Goal: Information Seeking & Learning: Learn about a topic

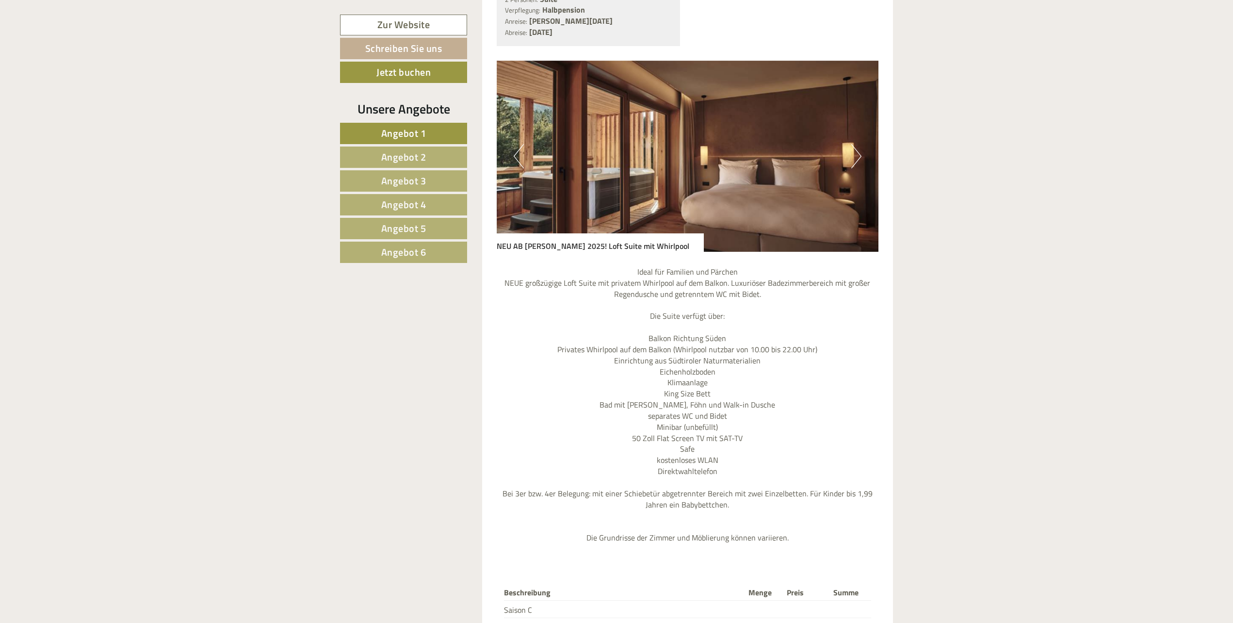
scroll to position [1018, 0]
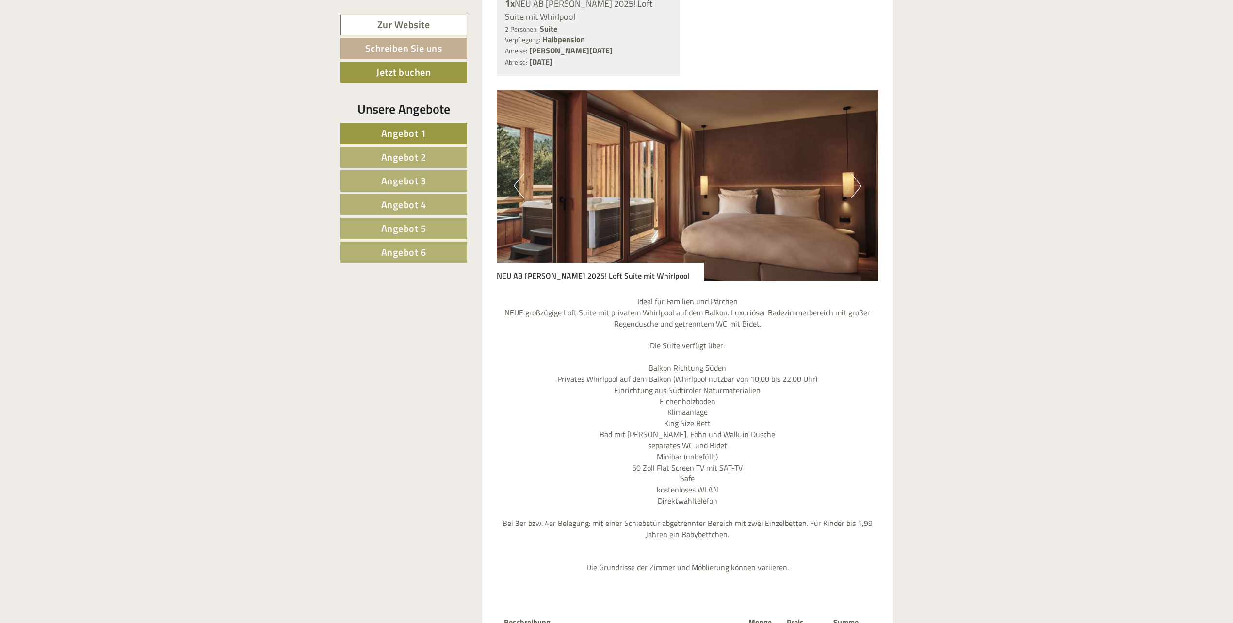
click at [413, 155] on span "Angebot 2" at bounding box center [403, 156] width 45 height 15
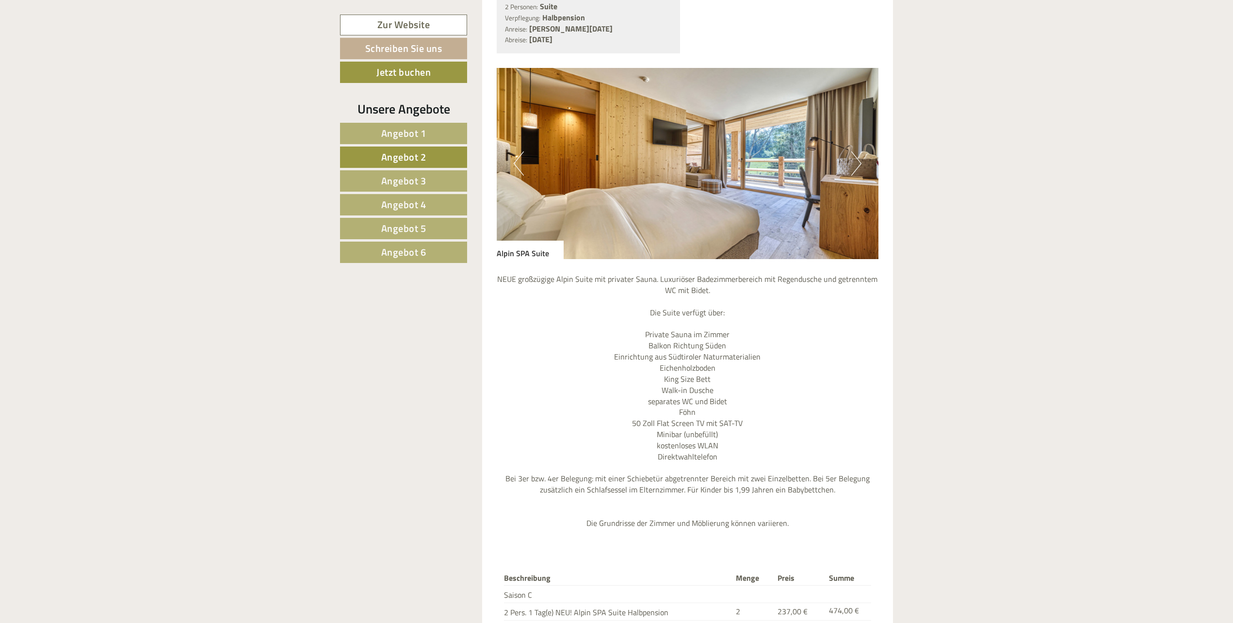
scroll to position [992, 0]
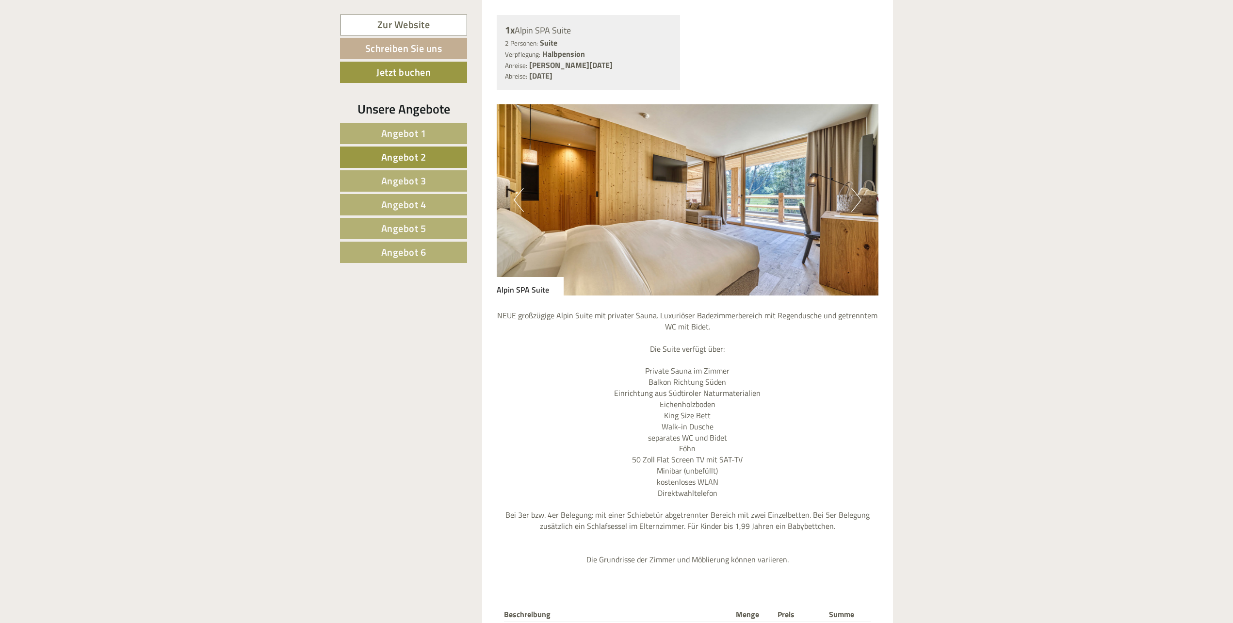
click at [420, 181] on span "Angebot 3" at bounding box center [403, 180] width 45 height 15
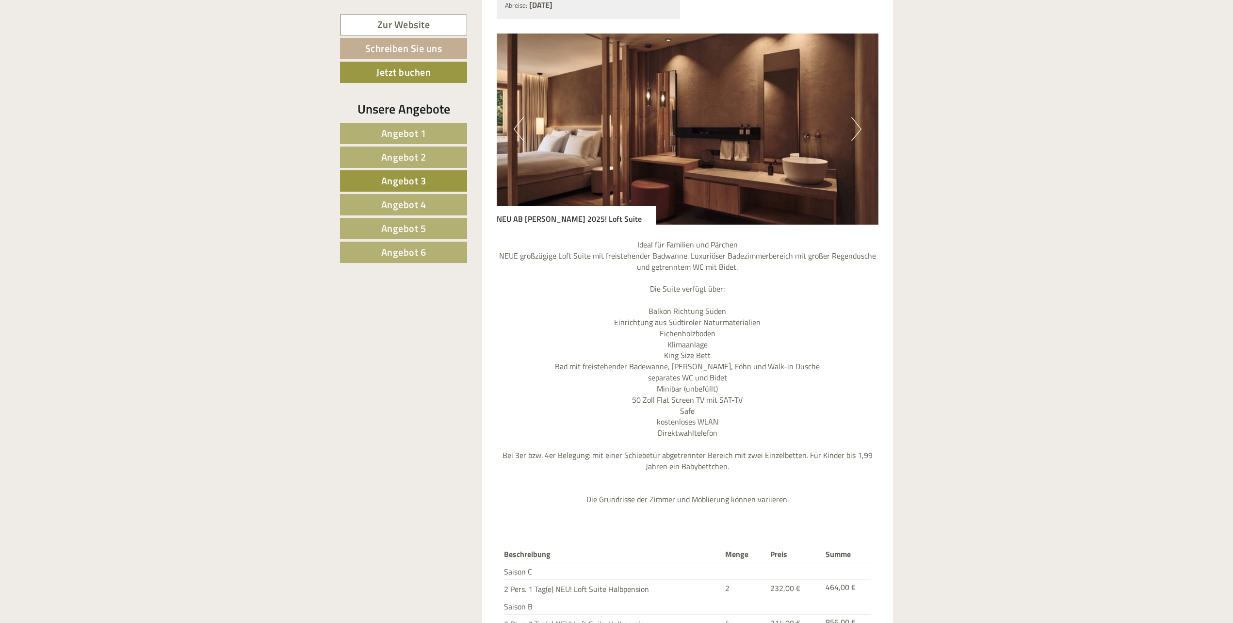
scroll to position [1137, 0]
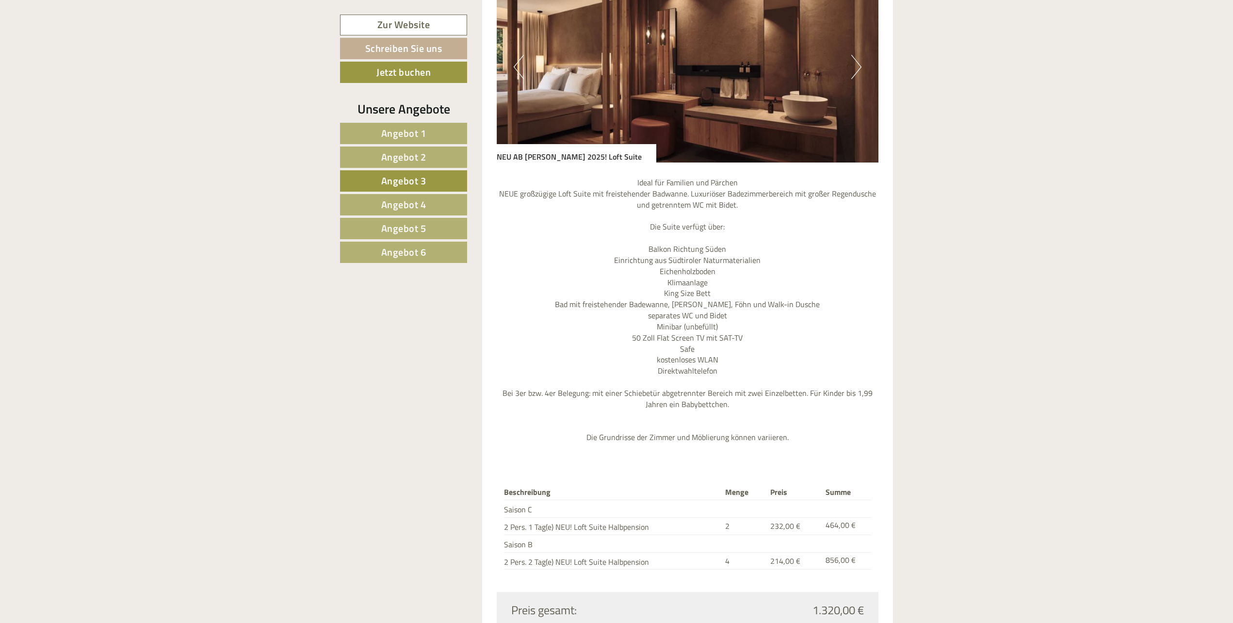
click at [407, 204] on span "Angebot 4" at bounding box center [403, 204] width 45 height 15
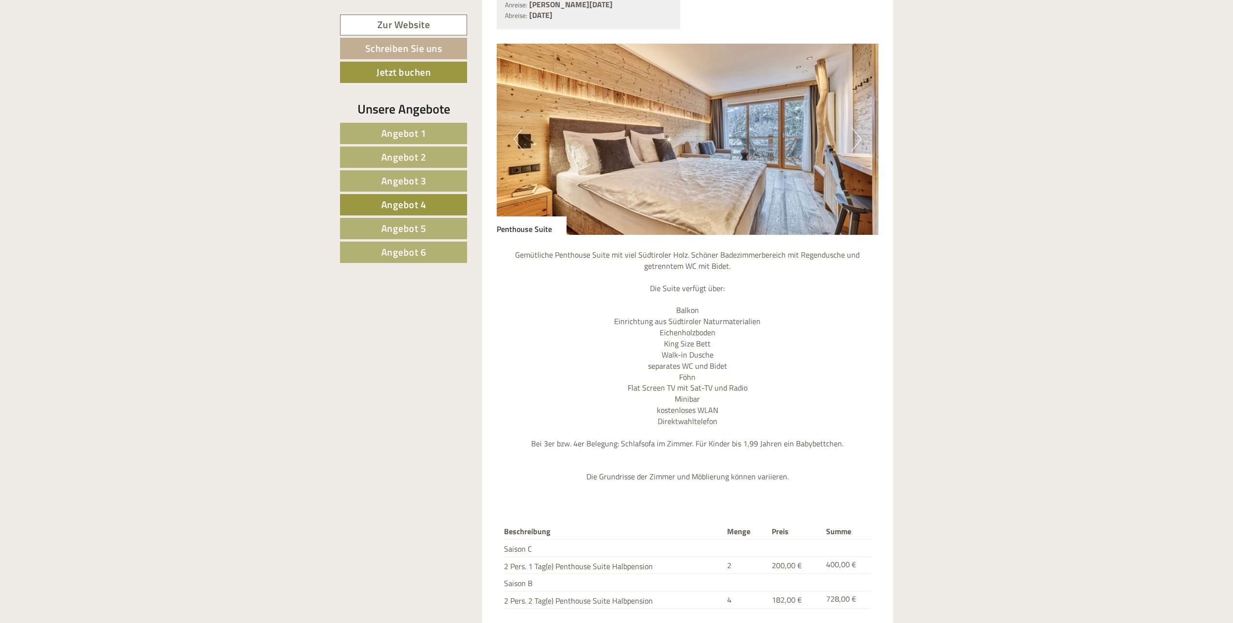
scroll to position [1040, 0]
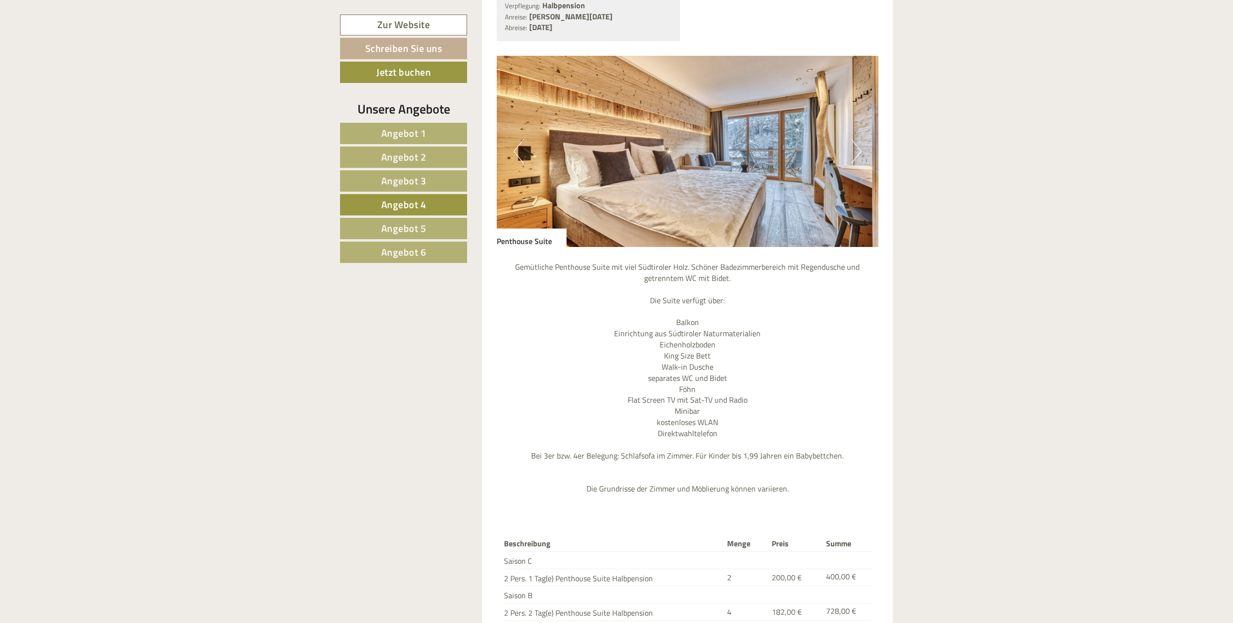
click at [412, 228] on span "Angebot 5" at bounding box center [403, 228] width 45 height 15
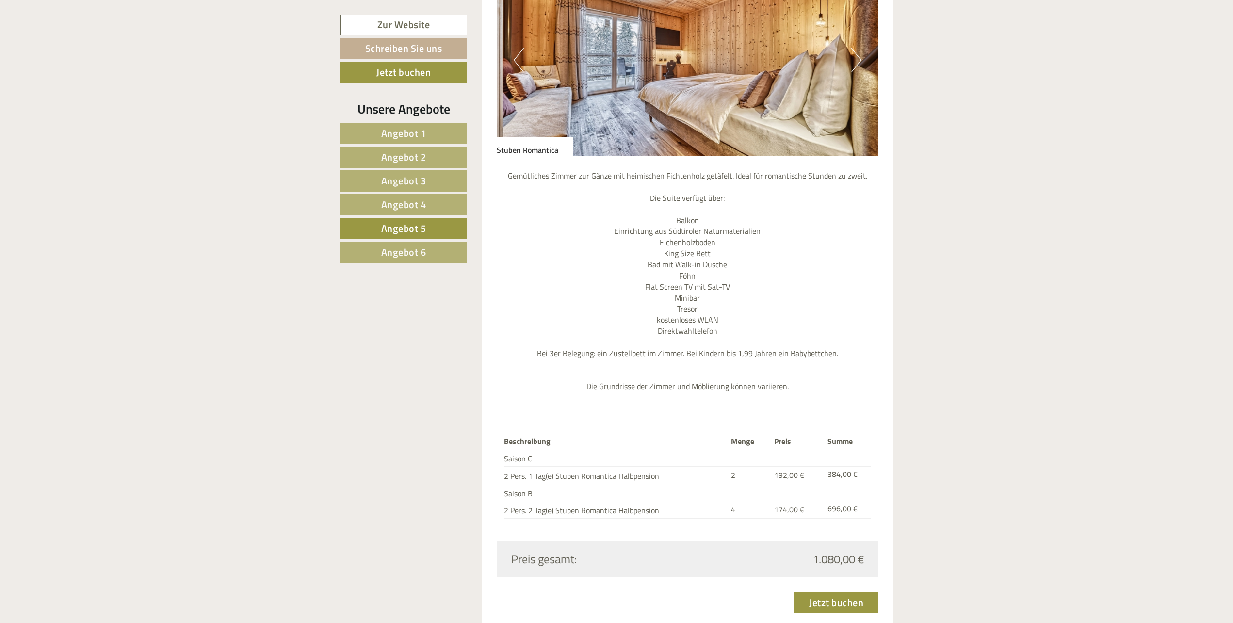
scroll to position [1137, 0]
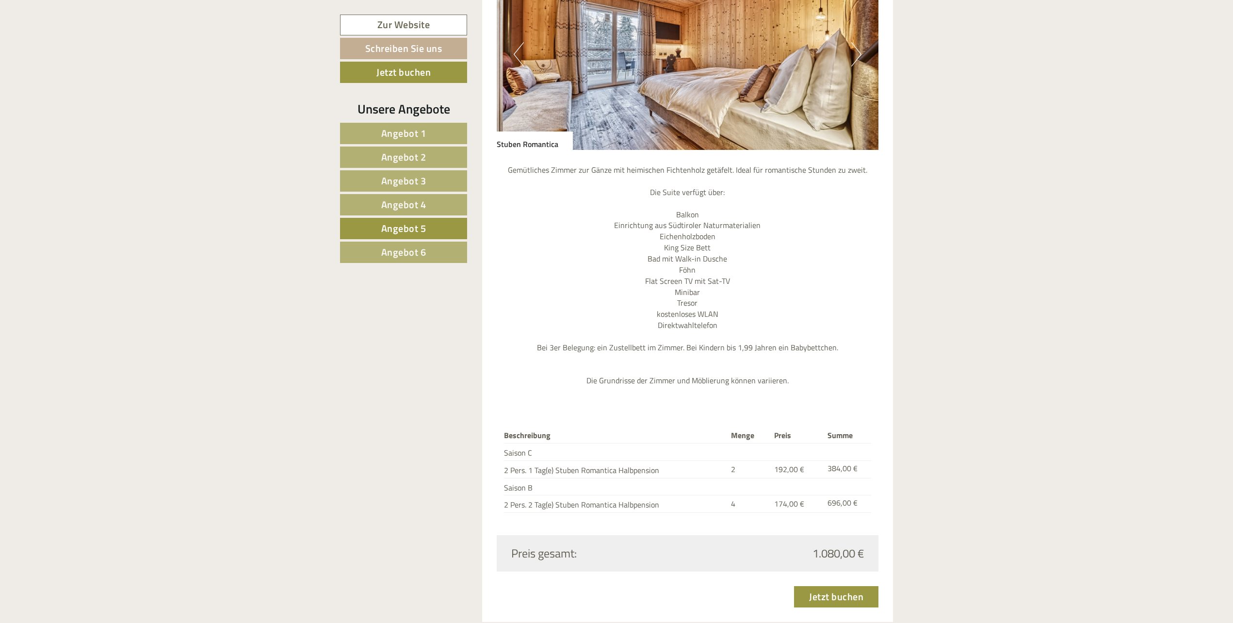
click at [410, 248] on span "Angebot 6" at bounding box center [403, 251] width 45 height 15
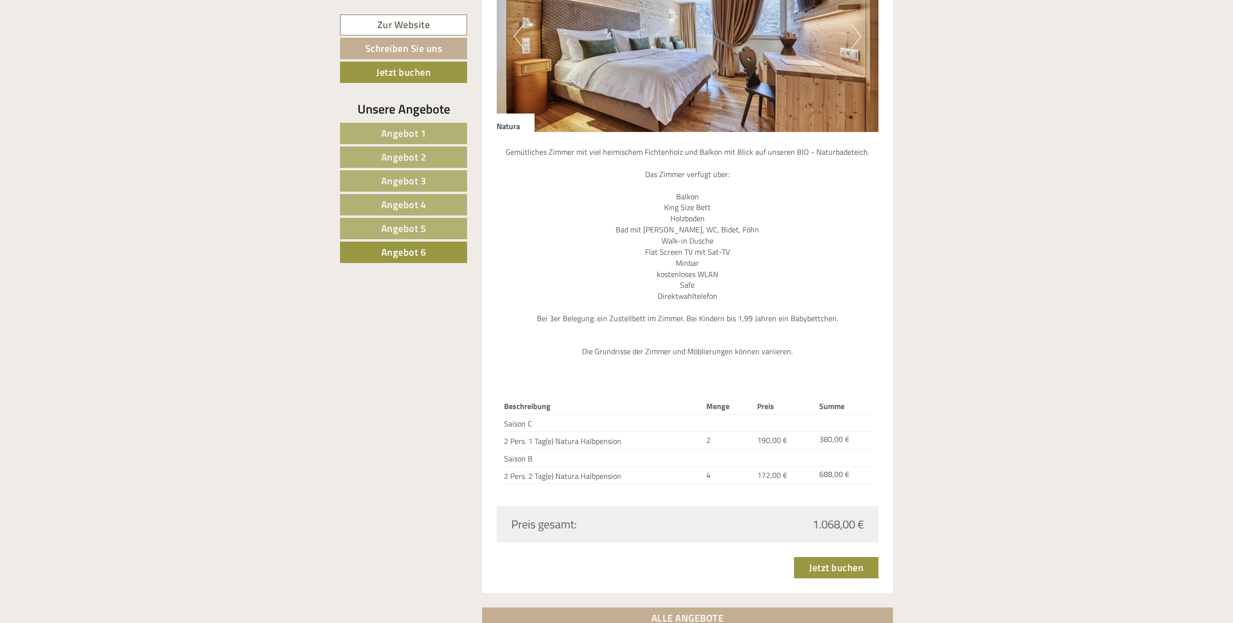
scroll to position [904, 0]
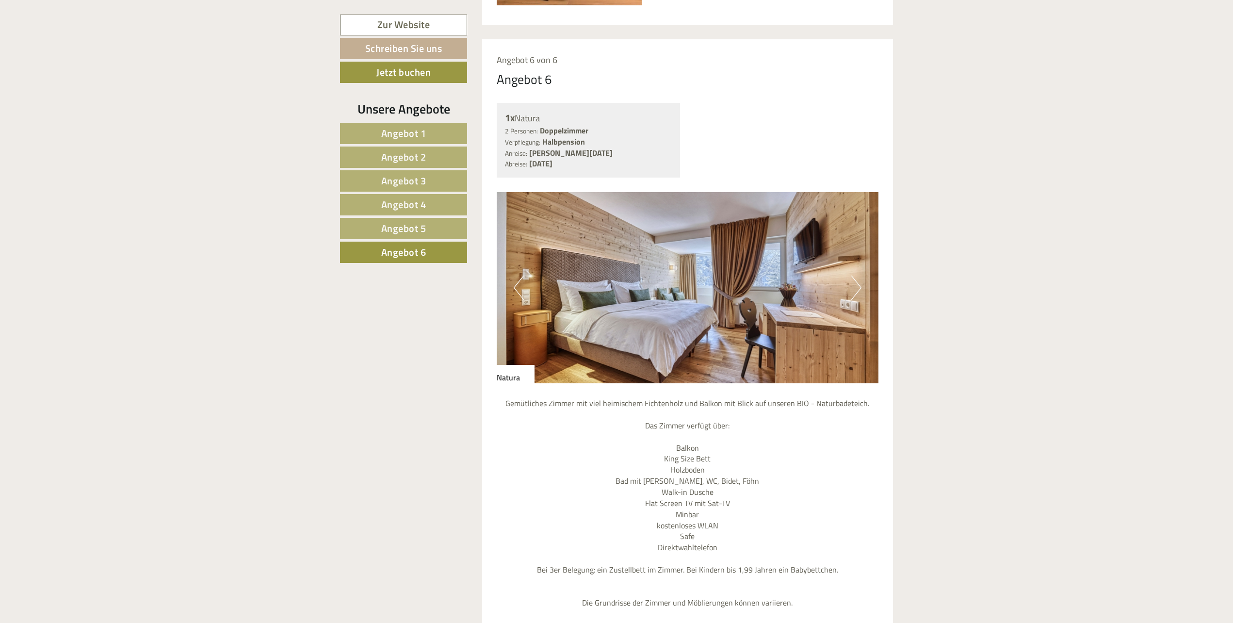
click at [857, 287] on button "Next" at bounding box center [856, 287] width 10 height 24
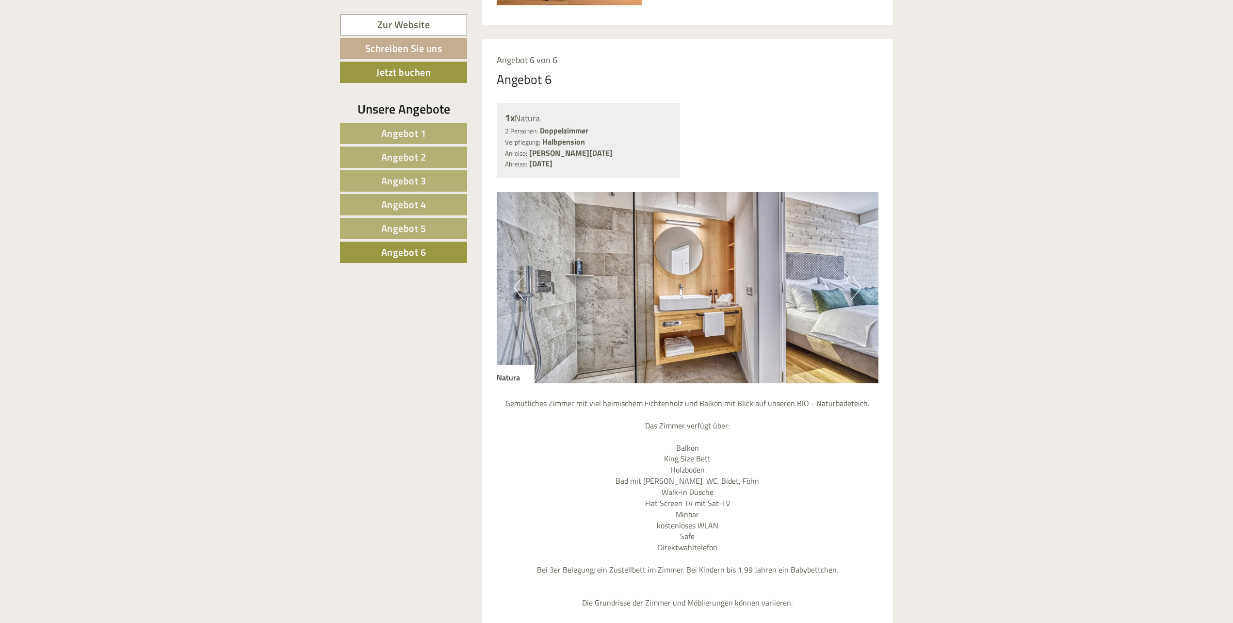
click at [857, 287] on button "Next" at bounding box center [856, 287] width 10 height 24
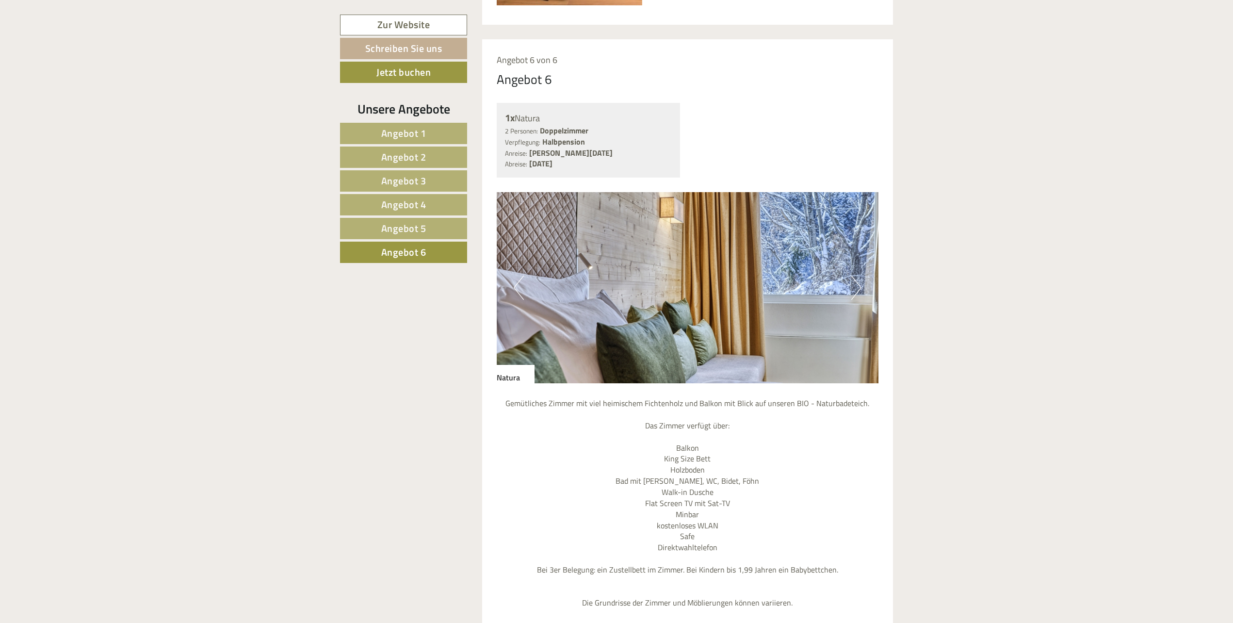
click at [857, 287] on button "Next" at bounding box center [856, 287] width 10 height 24
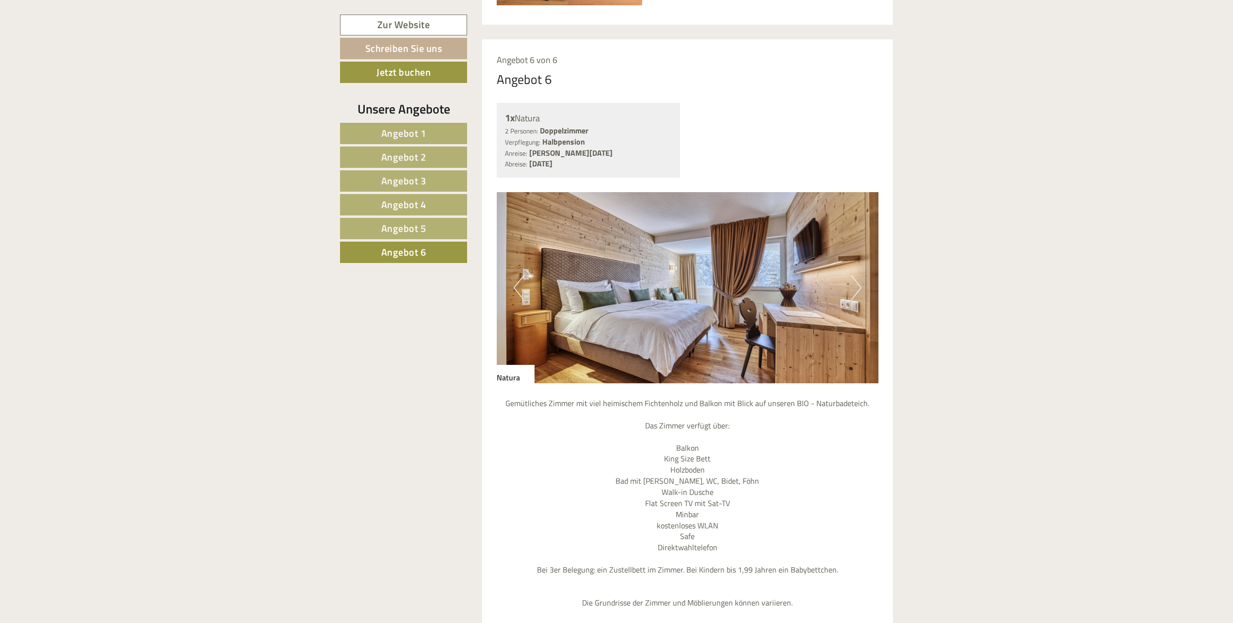
click at [858, 287] on button "Next" at bounding box center [856, 287] width 10 height 24
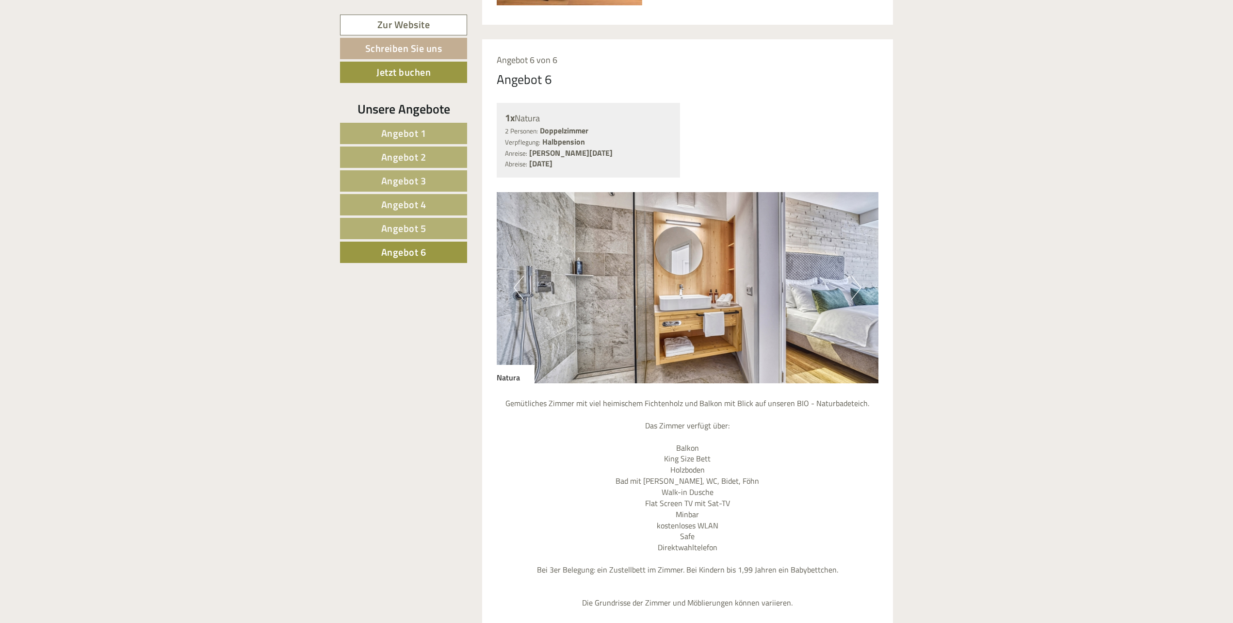
click at [858, 287] on button "Next" at bounding box center [856, 287] width 10 height 24
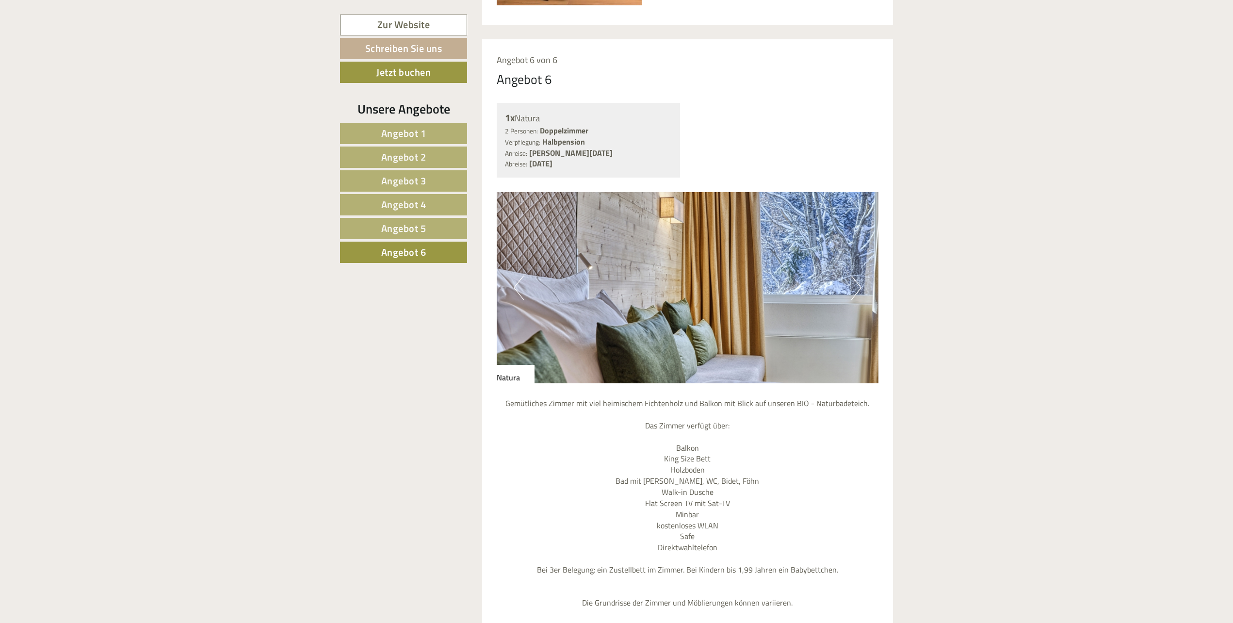
click at [858, 287] on button "Next" at bounding box center [856, 287] width 10 height 24
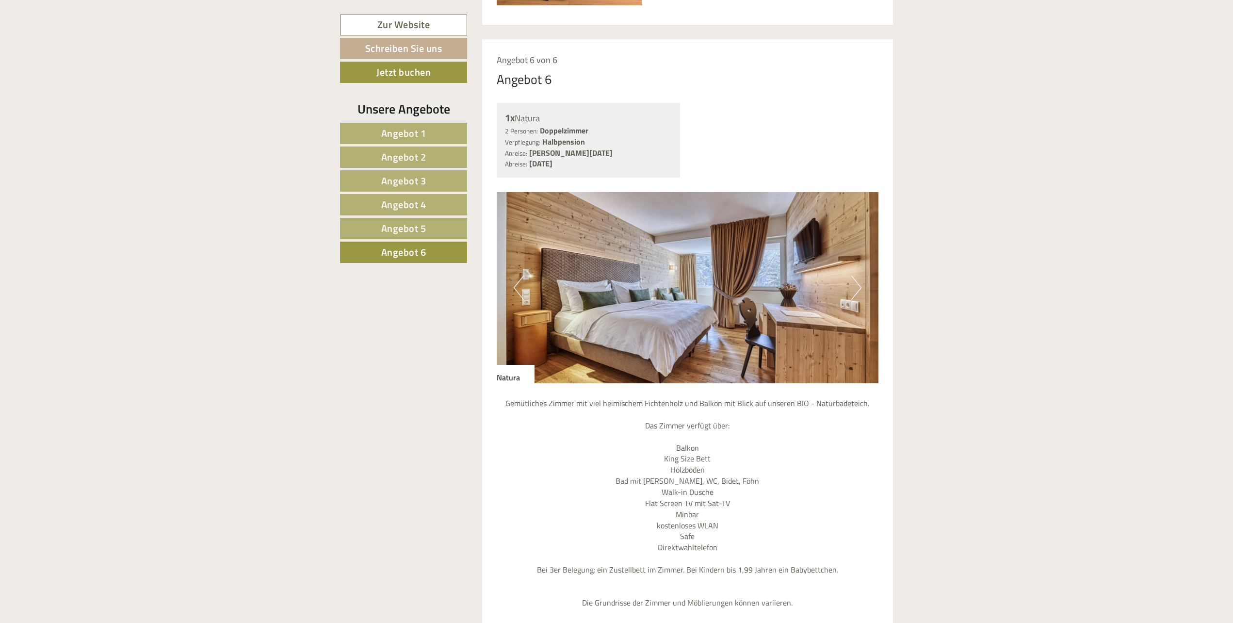
click at [858, 286] on button "Next" at bounding box center [856, 287] width 10 height 24
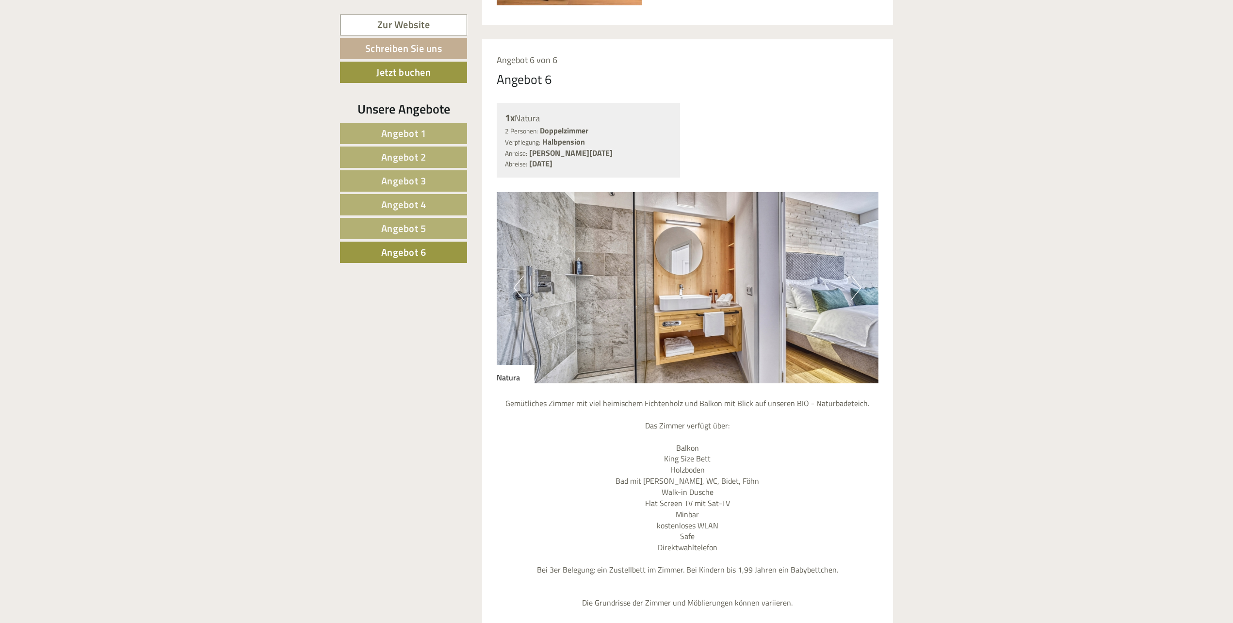
click at [858, 286] on button "Next" at bounding box center [856, 287] width 10 height 24
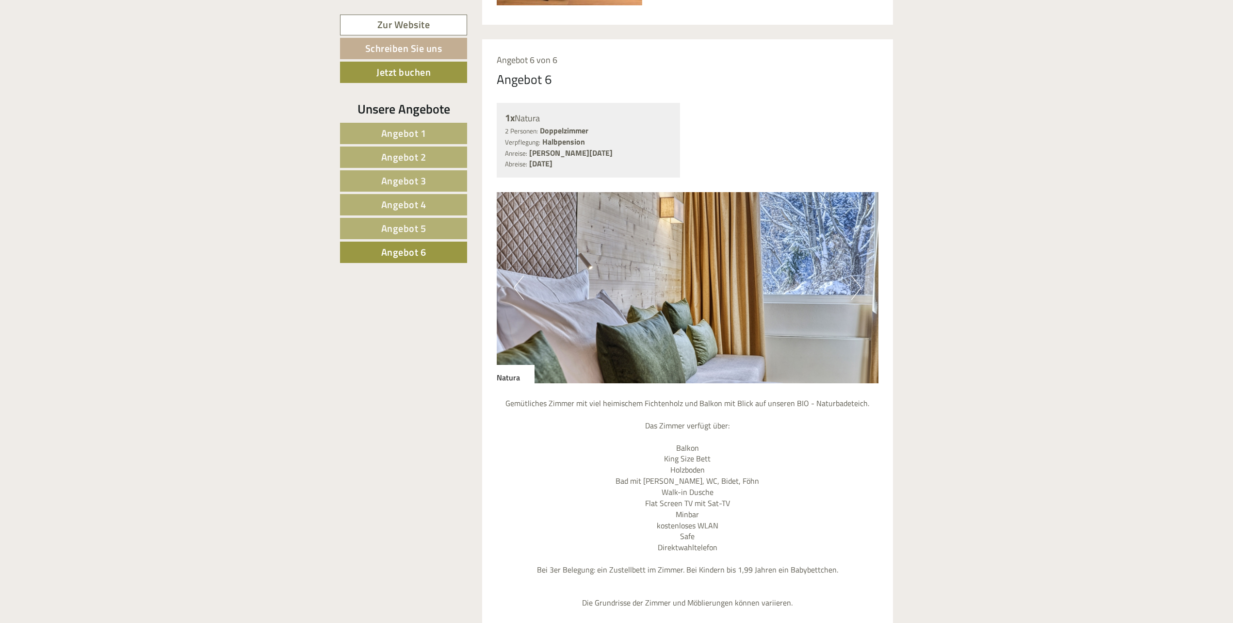
click at [858, 286] on button "Next" at bounding box center [856, 287] width 10 height 24
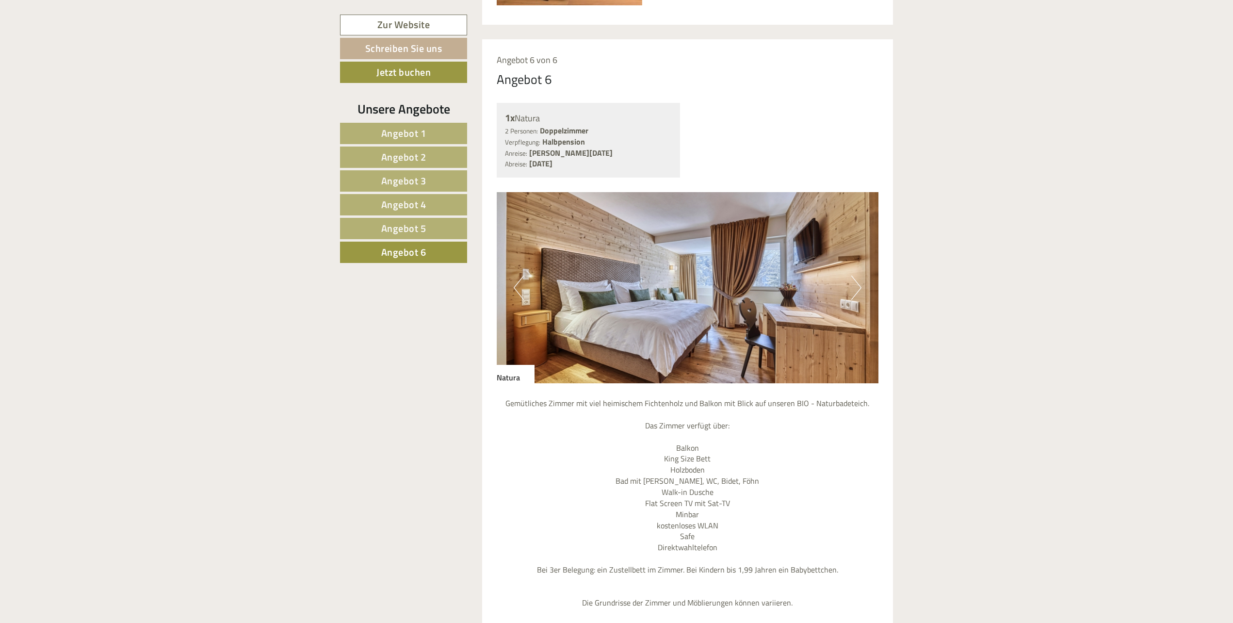
click at [858, 286] on button "Next" at bounding box center [856, 287] width 10 height 24
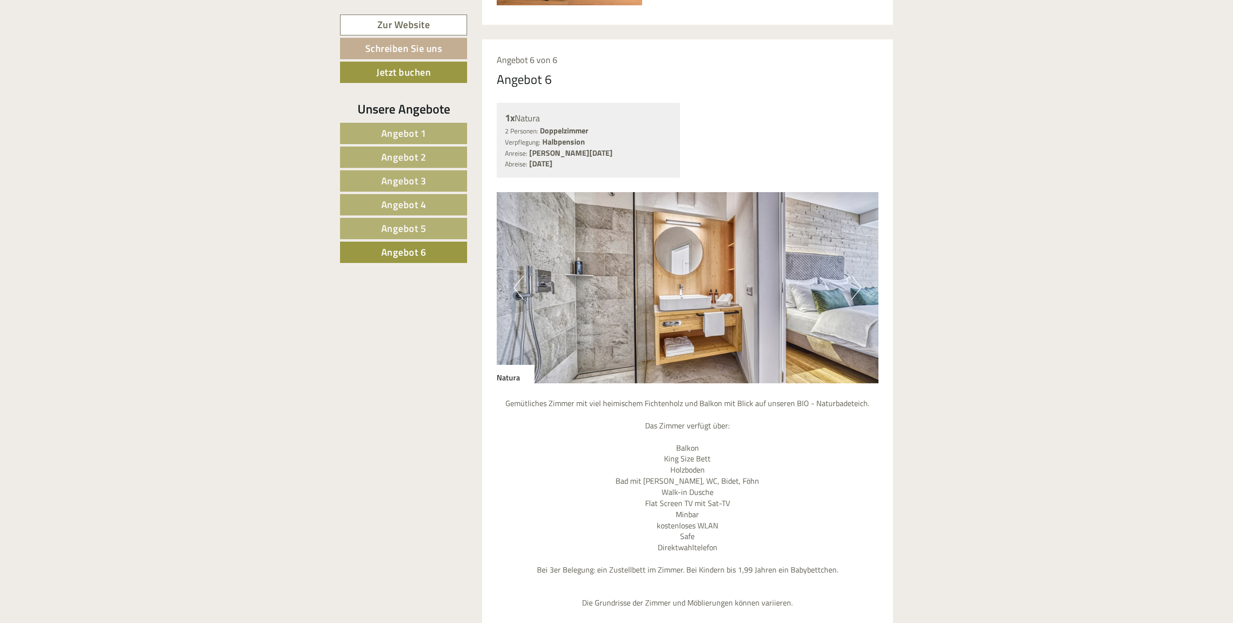
click at [404, 136] on span "Angebot 1" at bounding box center [403, 133] width 45 height 15
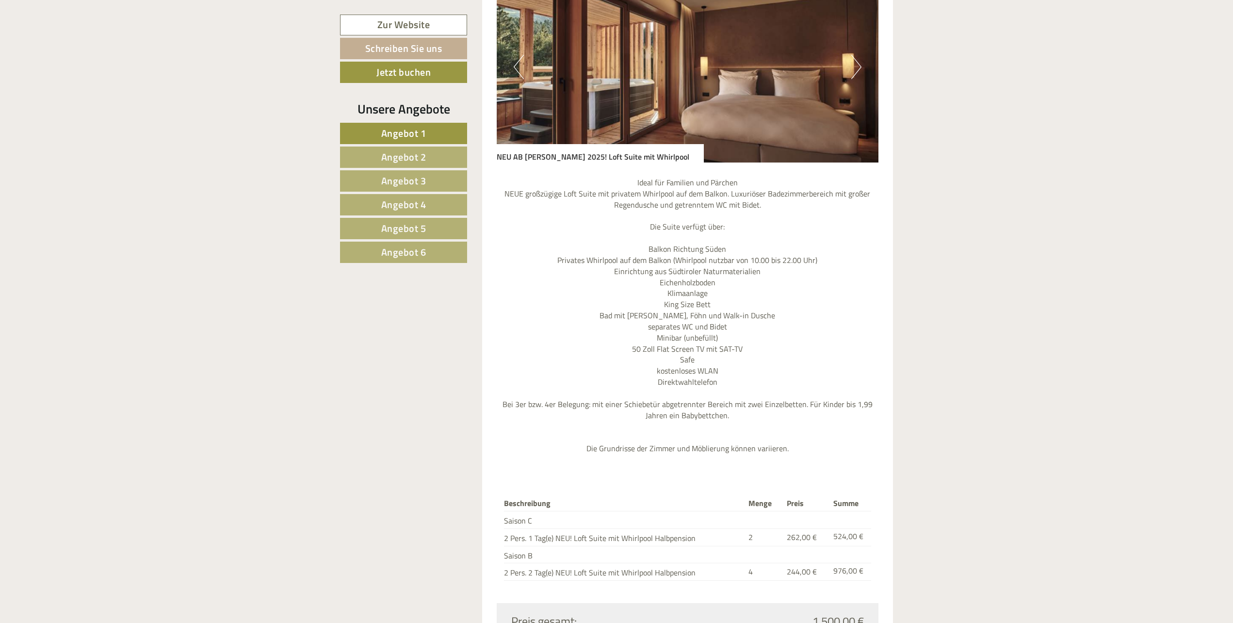
scroll to position [1186, 0]
